Goal: Task Accomplishment & Management: Use online tool/utility

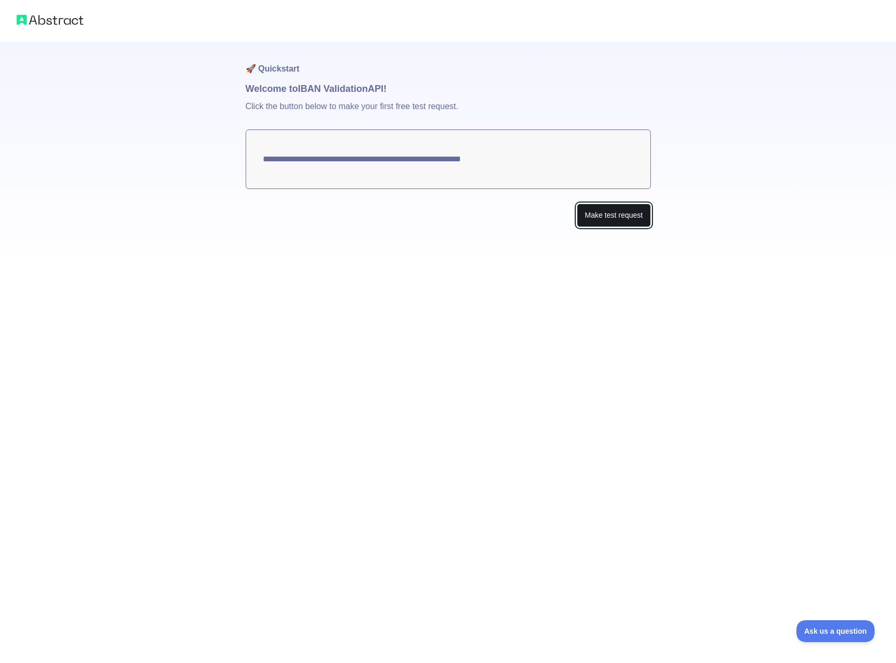
click at [619, 214] on button "Make test request" at bounding box center [614, 214] width 74 height 23
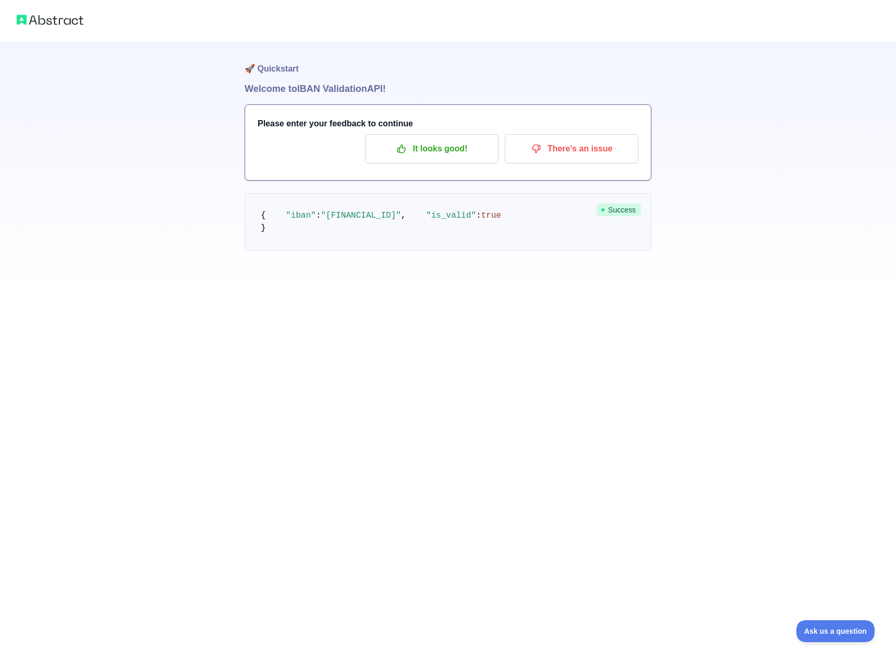
click at [499, 246] on pre "{ "iban" : "[FINANCIAL_ID]" , "is_valid" : true }" at bounding box center [448, 221] width 407 height 57
click at [420, 211] on pre "{ "iban" : "[FINANCIAL_ID]" , "is_valid" : true }" at bounding box center [448, 221] width 407 height 57
click at [432, 148] on p "It looks good!" at bounding box center [432, 149] width 118 height 18
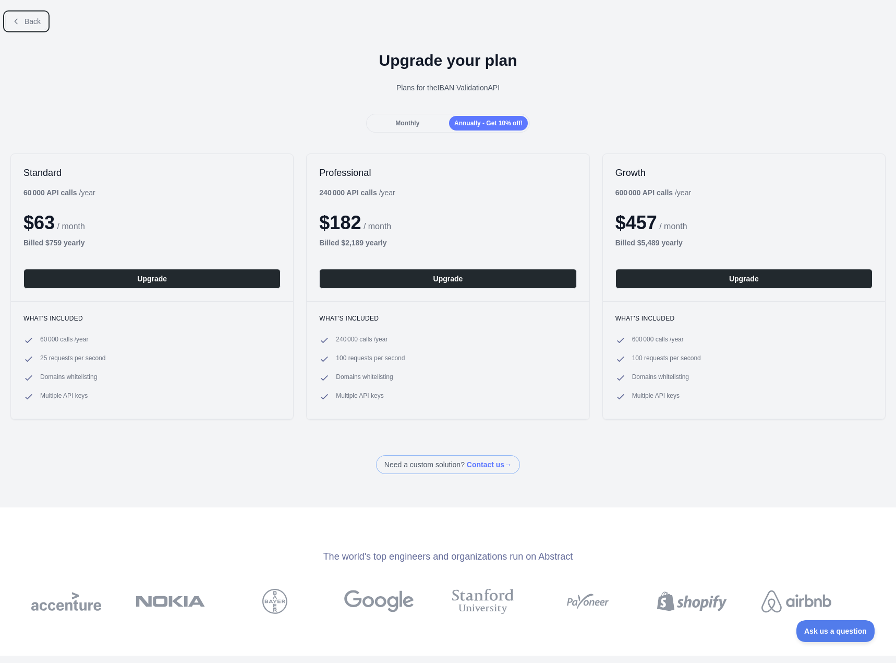
click at [21, 22] on button "Back" at bounding box center [26, 22] width 42 height 18
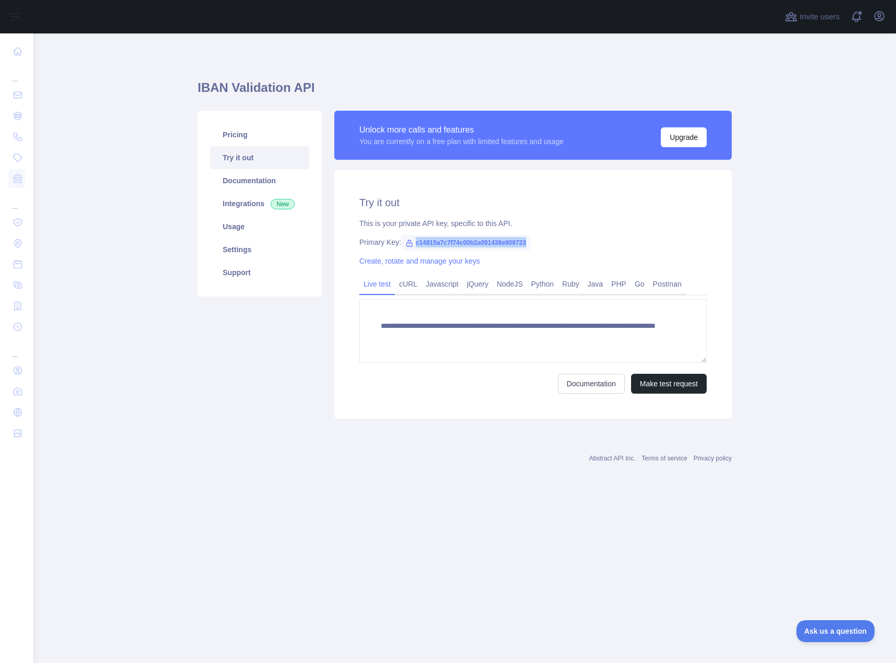
drag, startPoint x: 414, startPoint y: 242, endPoint x: 533, endPoint y: 244, distance: 118.4
click at [533, 244] on div "Primary Key: c14815a7c7f74c00b2a091438e909723" at bounding box center [532, 242] width 347 height 10
copy span "c14815a7c7f74c00b2a091438e909723"
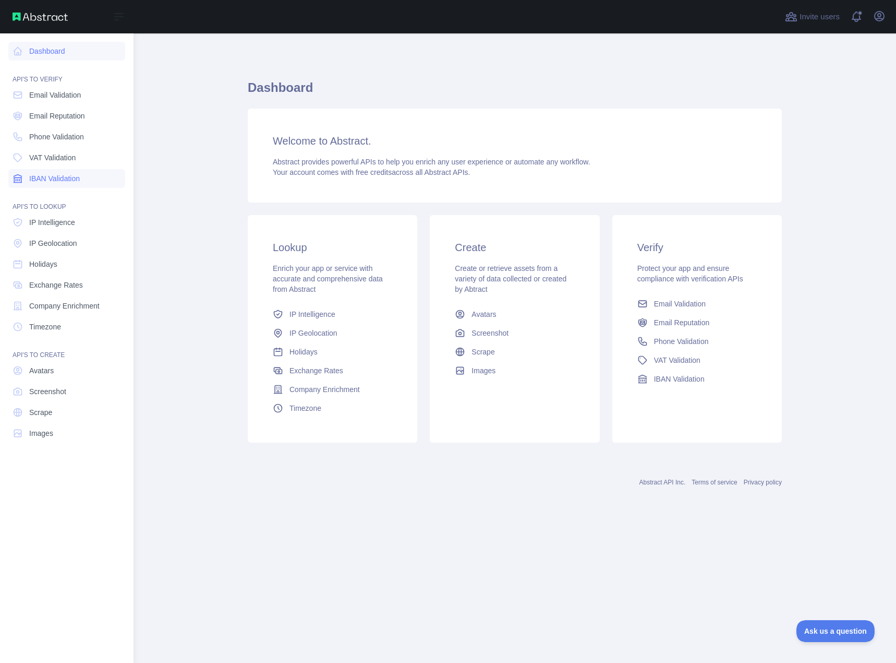
click at [52, 179] on span "IBAN Validation" at bounding box center [54, 178] width 51 height 10
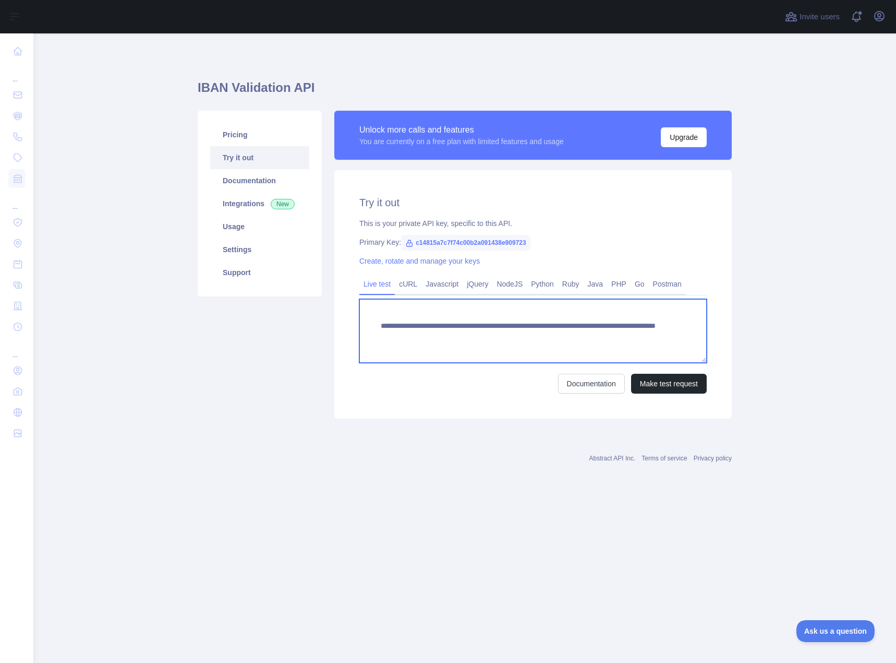
drag, startPoint x: 622, startPoint y: 333, endPoint x: 558, endPoint y: 335, distance: 64.2
click at [558, 335] on textarea "**********" at bounding box center [532, 331] width 347 height 64
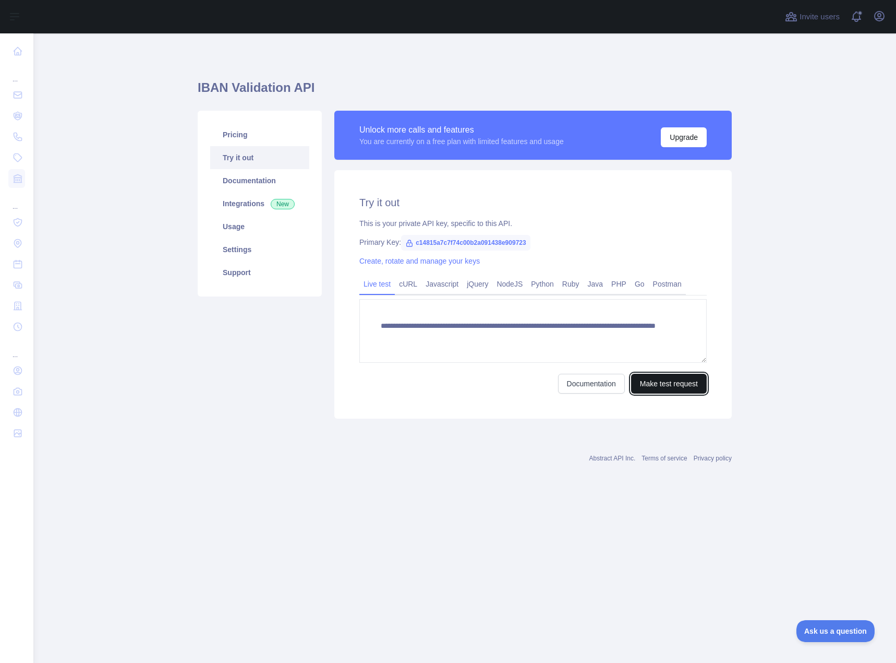
click at [672, 387] on button "Make test request" at bounding box center [669, 384] width 76 height 20
